Goal: Information Seeking & Learning: Learn about a topic

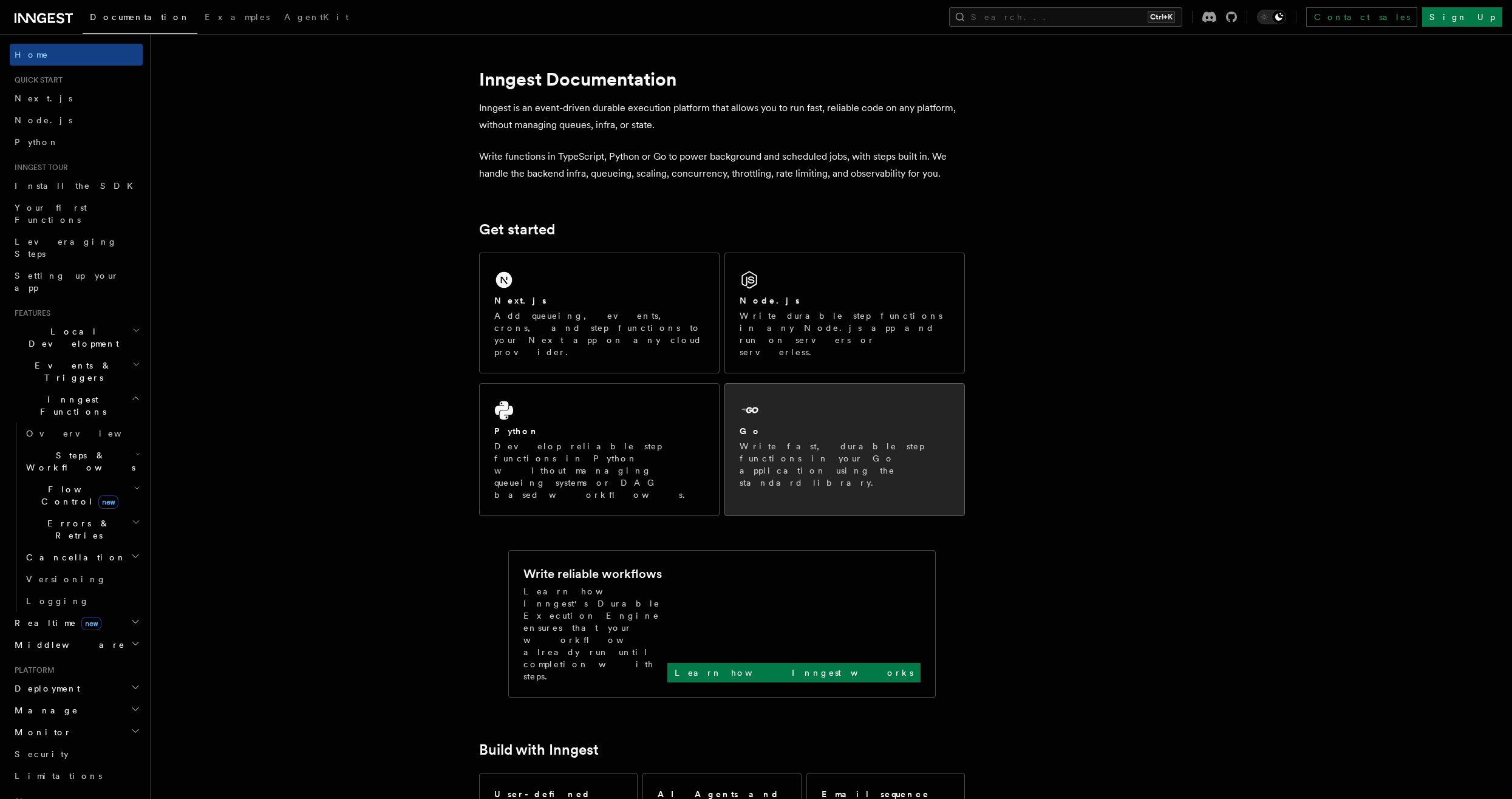
click at [764, 383] on div "Go Write fast, durable step functions in your Go application using the standard…" at bounding box center [844, 443] width 239 height 119
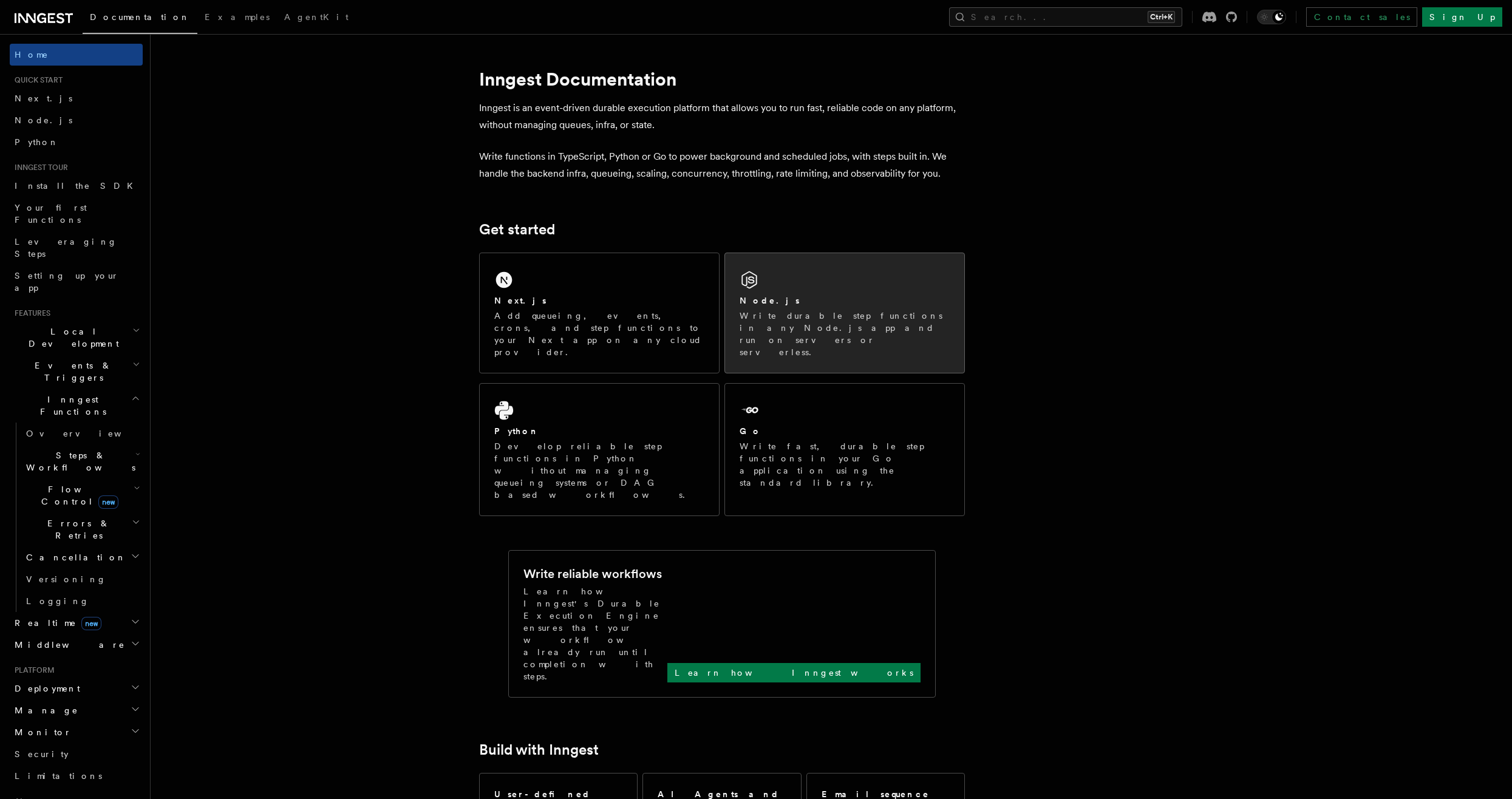
click at [824, 323] on p "Write durable step functions in any Node.js app and run on servers or serverles…" at bounding box center [845, 334] width 210 height 49
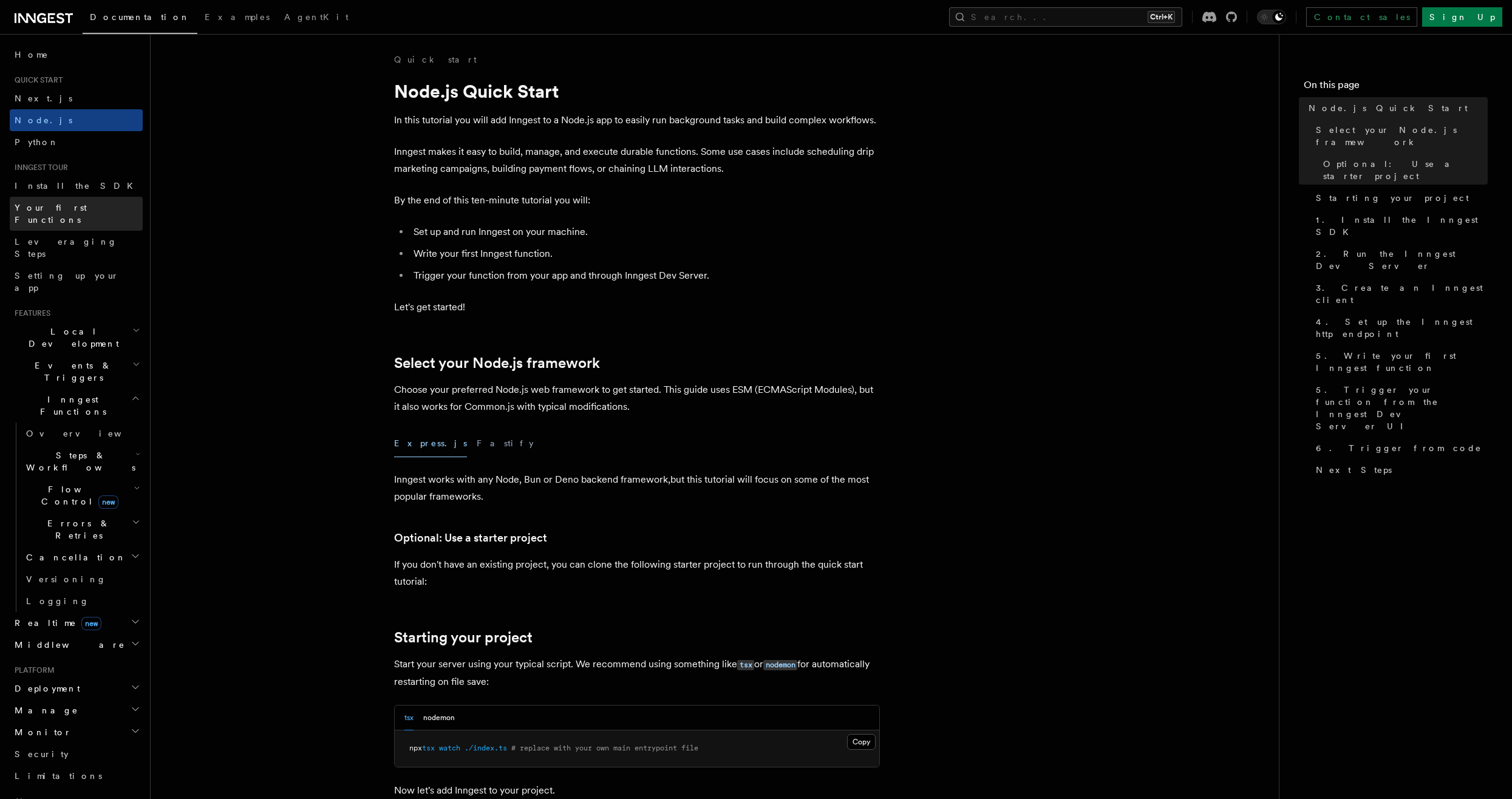
click at [102, 209] on link "Your first Functions" at bounding box center [77, 214] width 133 height 34
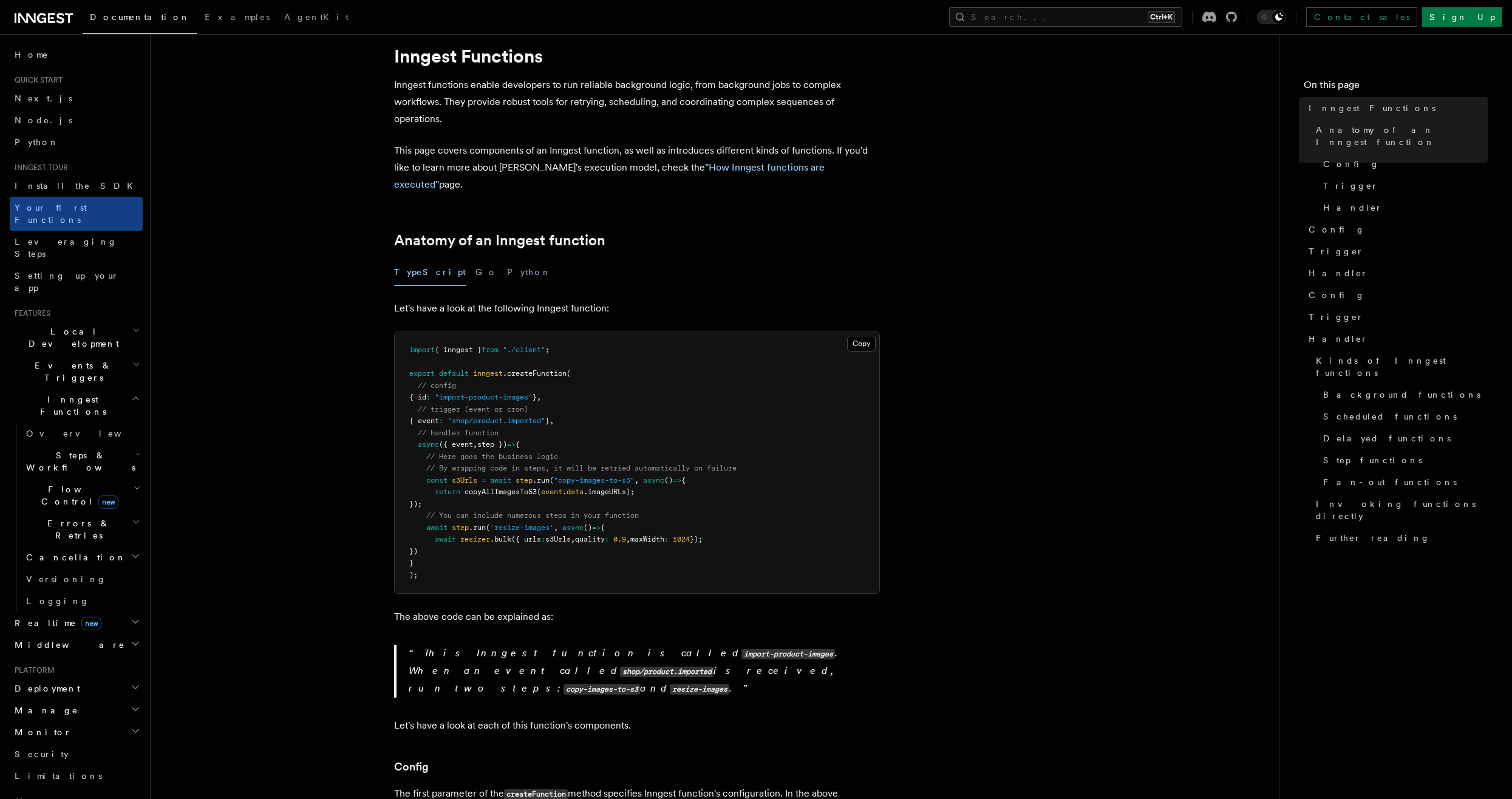
scroll to position [61, 0]
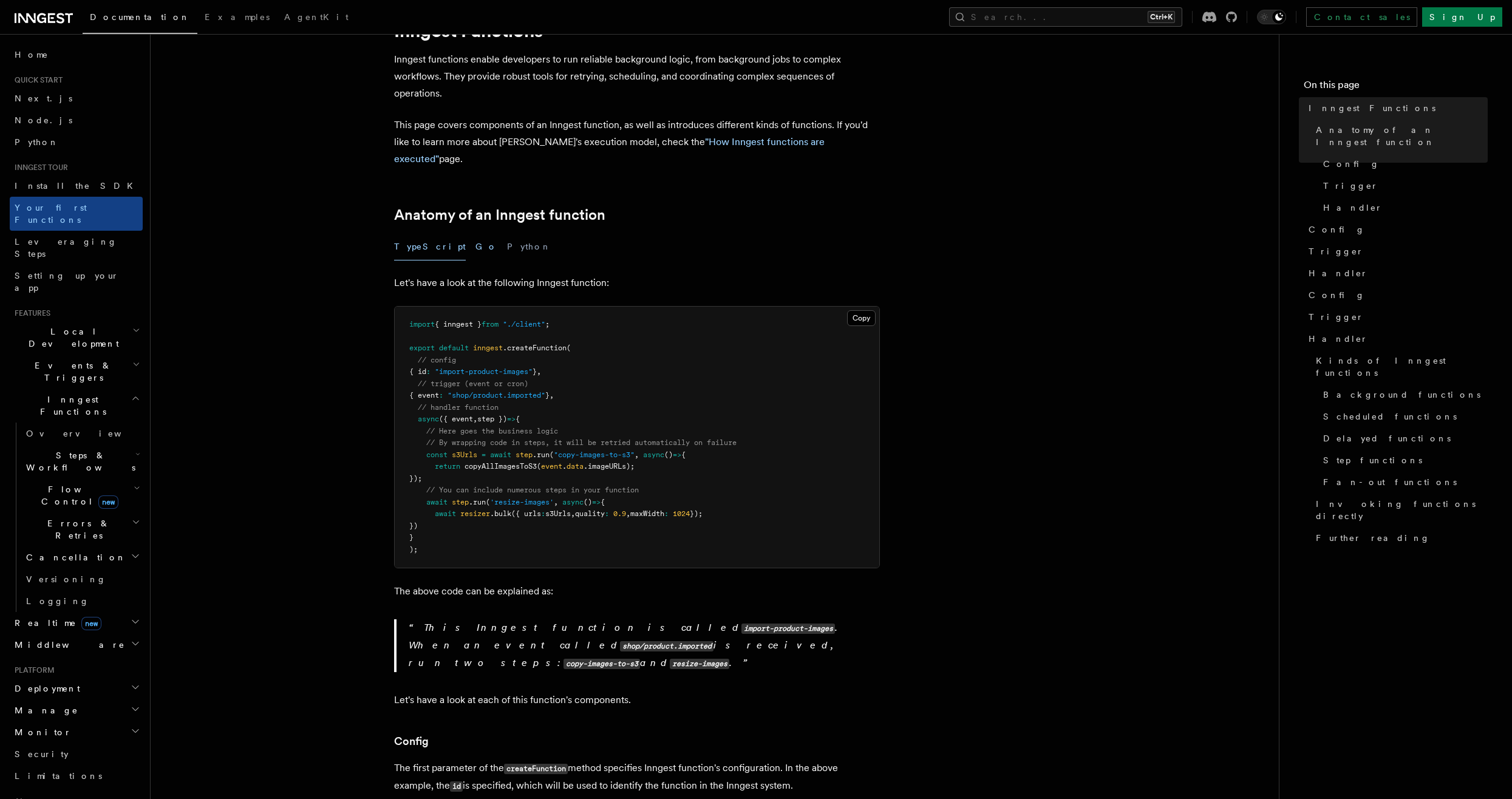
click at [475, 233] on button "Go" at bounding box center [486, 247] width 22 height 27
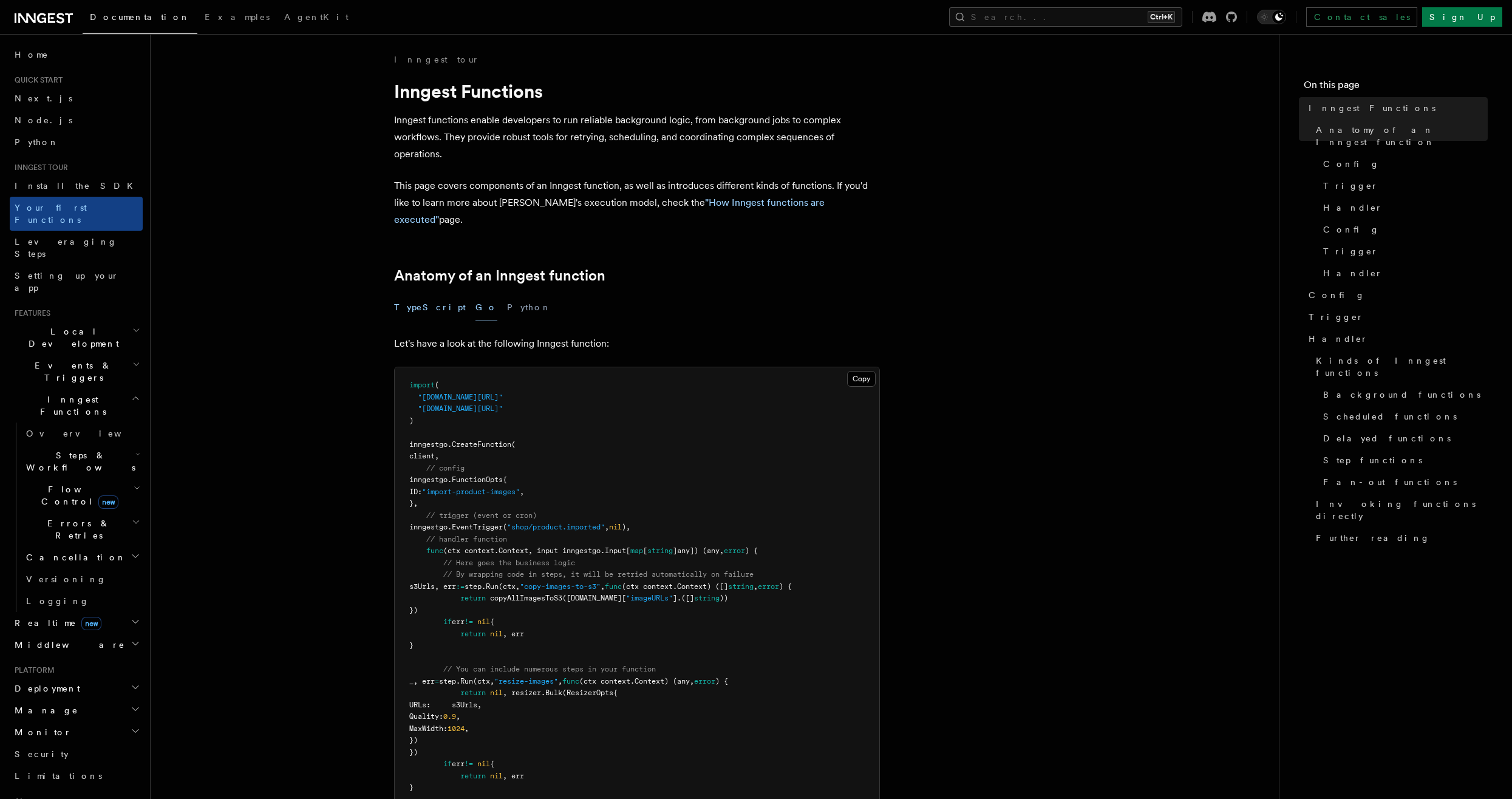
click at [395, 294] on button "TypeScript" at bounding box center [430, 308] width 72 height 27
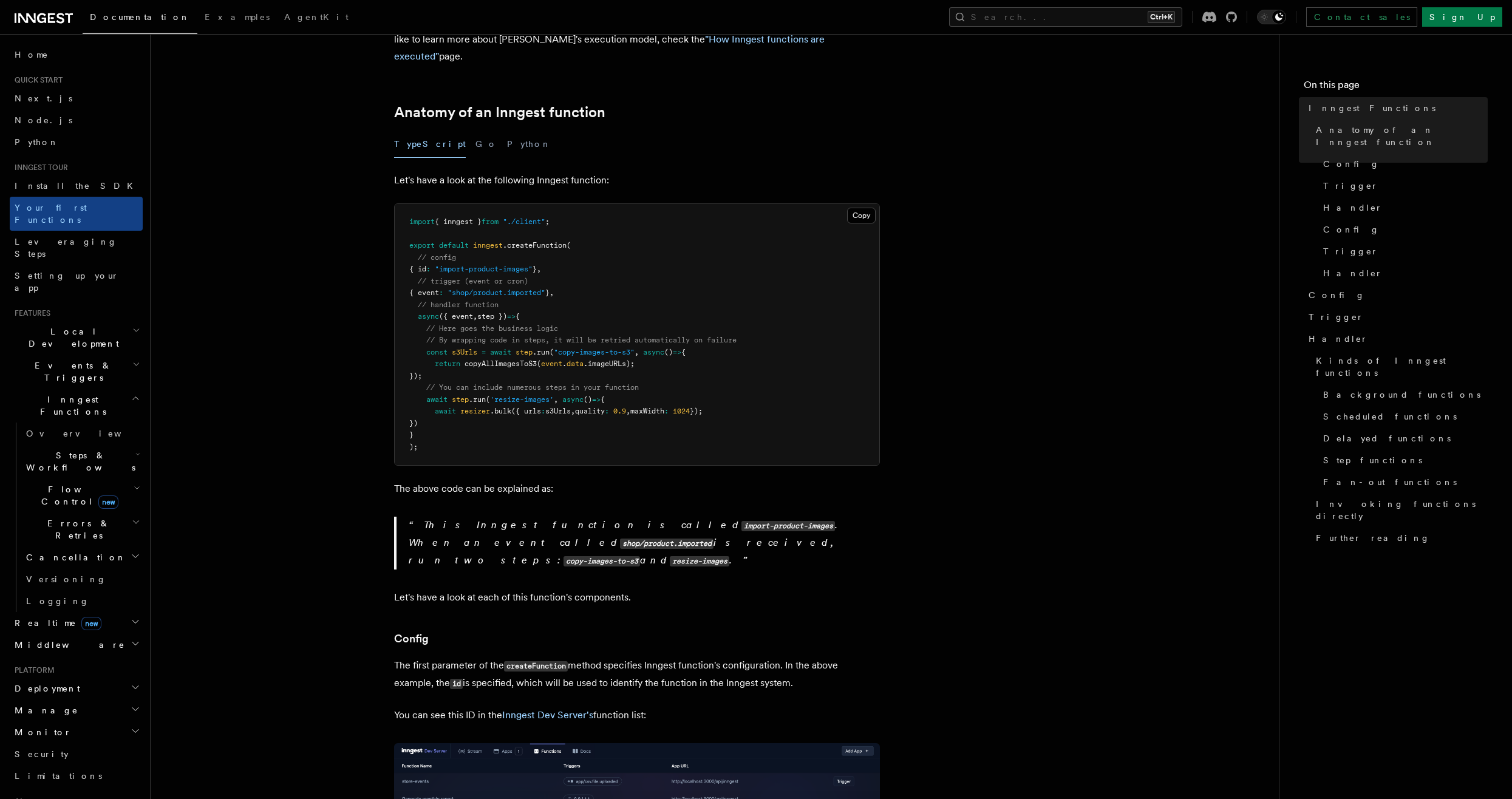
scroll to position [182, 0]
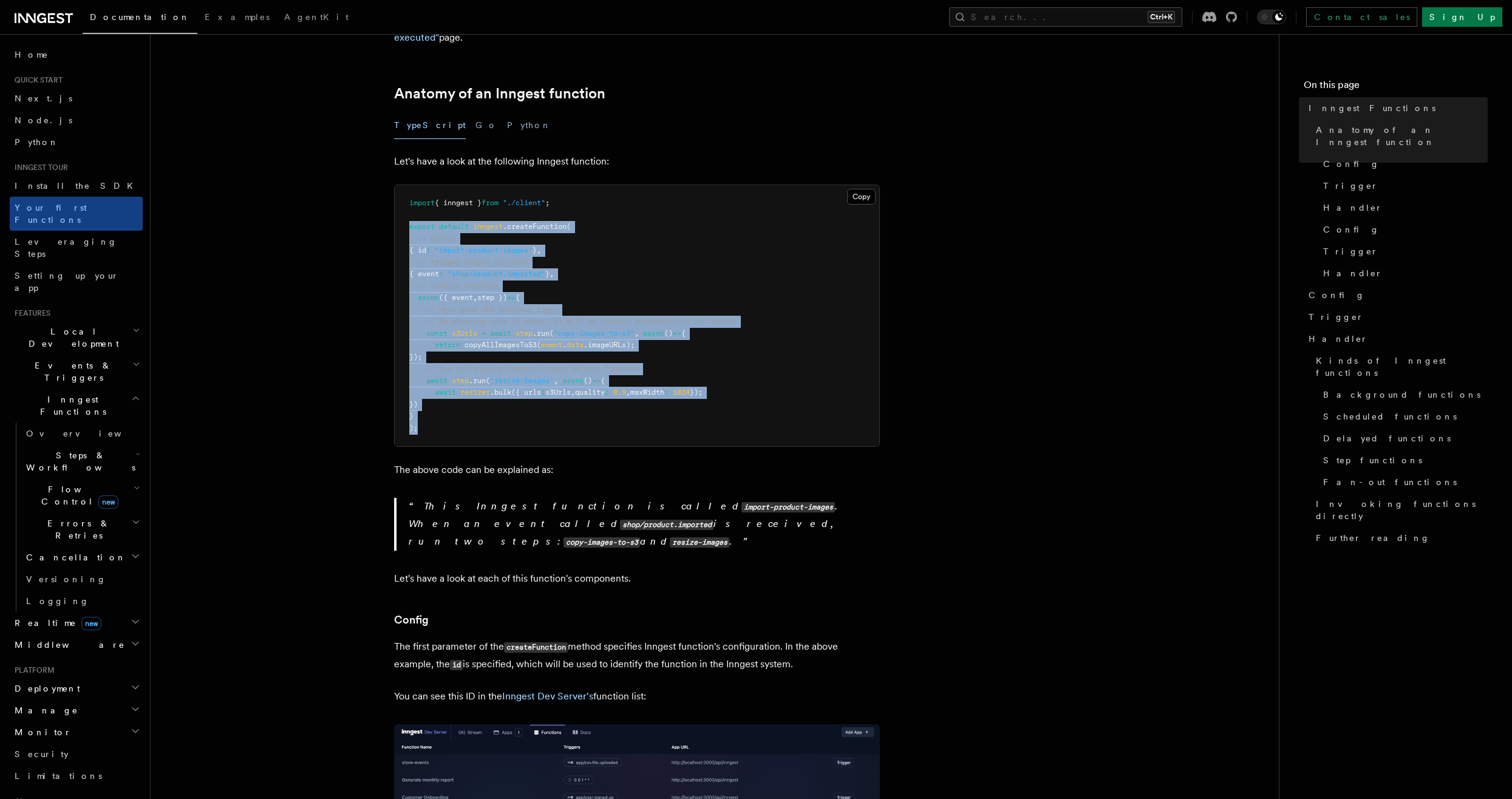
drag, startPoint x: 410, startPoint y: 210, endPoint x: 431, endPoint y: 406, distance: 197.1
click at [431, 406] on pre "import { inngest } from "./client" ; export default inngest .createFunction ( /…" at bounding box center [637, 315] width 484 height 261
click at [120, 444] on h2 "Steps & Workflows" at bounding box center [82, 461] width 122 height 34
click at [112, 479] on link "Overview" at bounding box center [88, 489] width 110 height 22
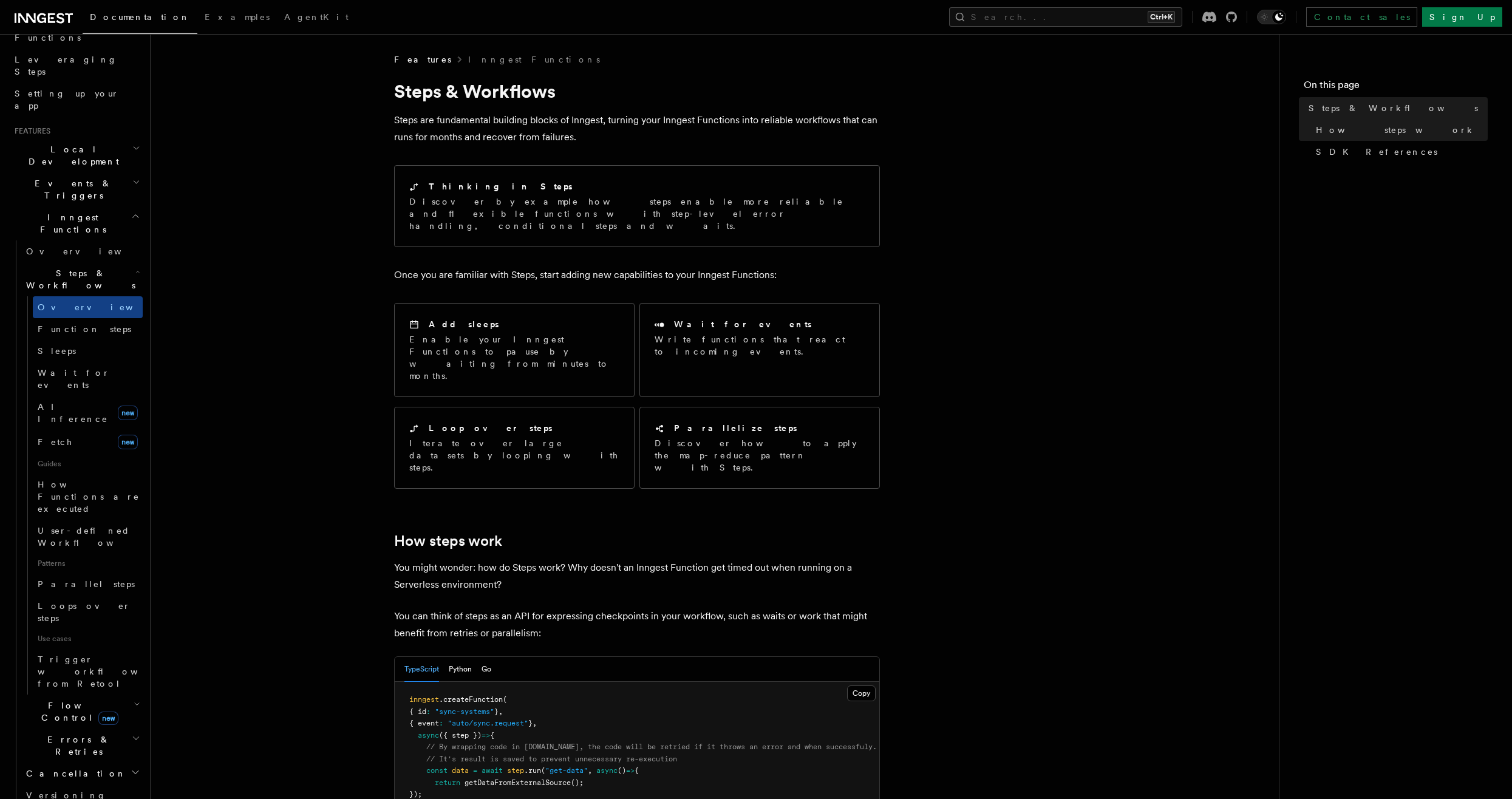
scroll to position [182, 0]
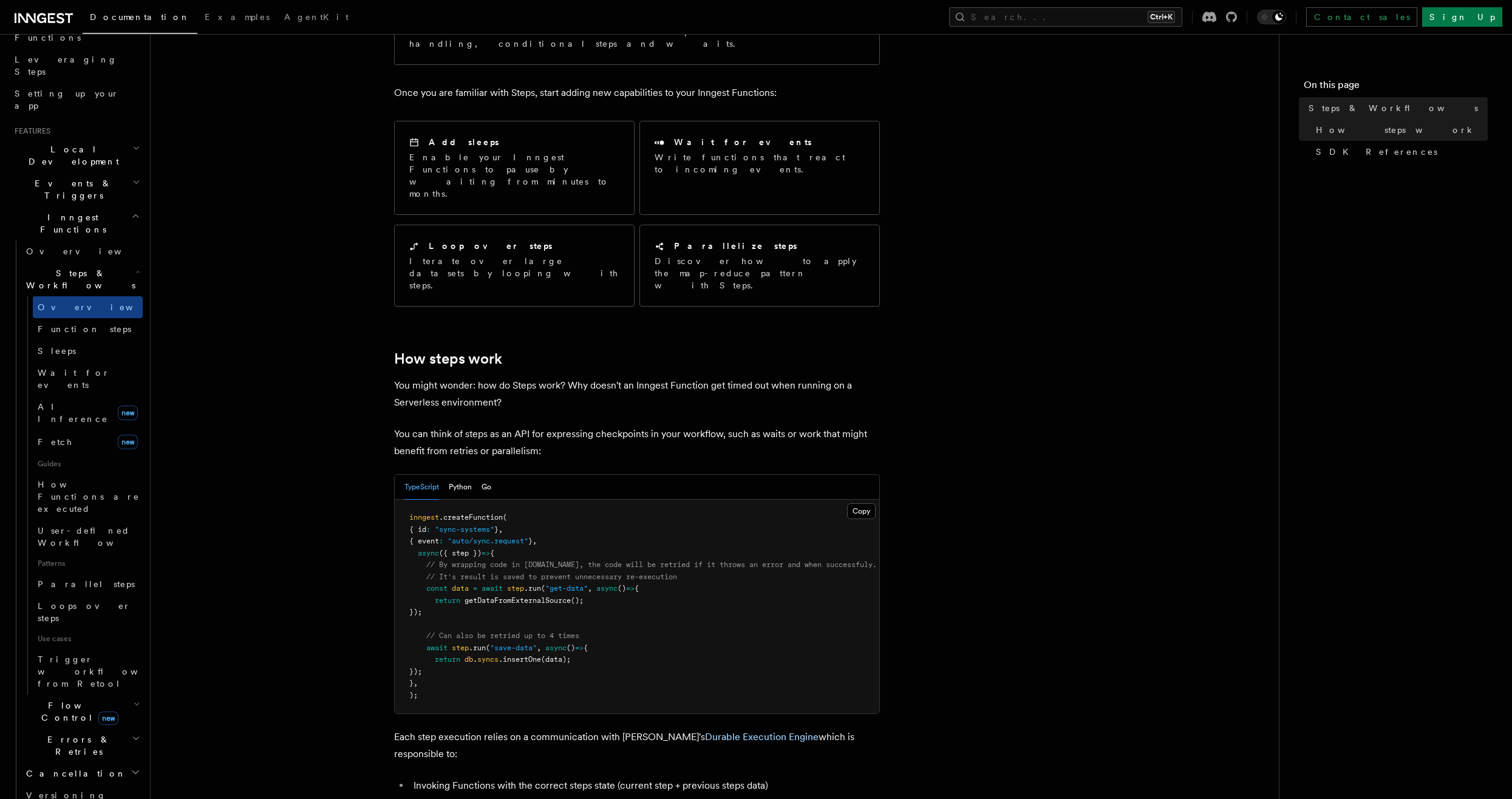
click at [480, 475] on div "TypeScript Python Go" at bounding box center [447, 487] width 87 height 25
click at [483, 475] on button "Go" at bounding box center [487, 487] width 10 height 25
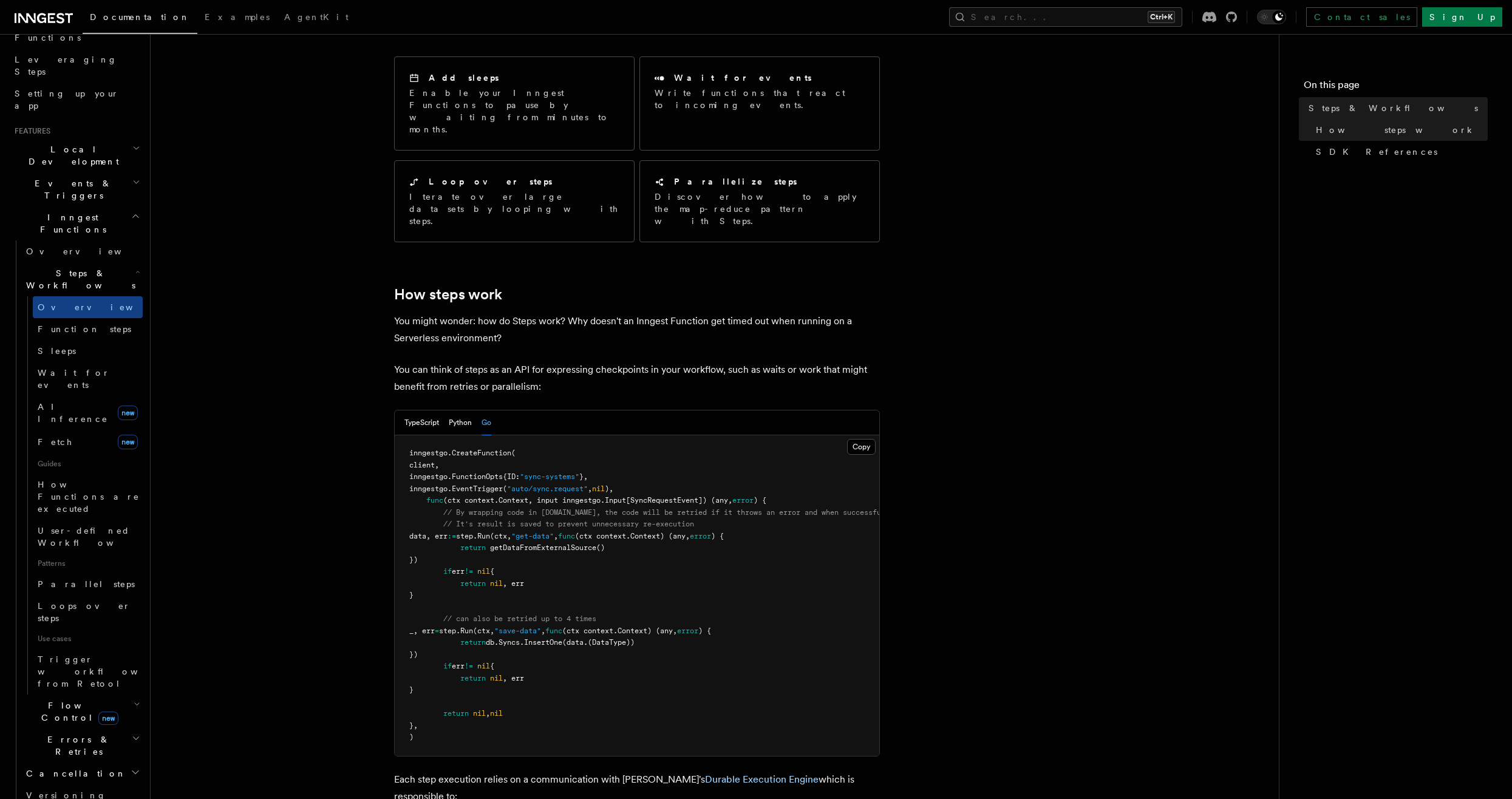
scroll to position [242, 0]
